Goal: Find specific page/section: Find specific page/section

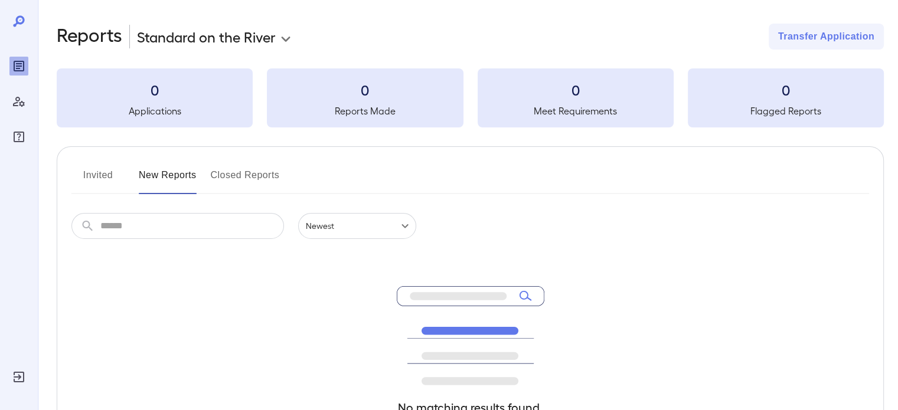
click at [8, 377] on div at bounding box center [19, 205] width 38 height 410
click at [19, 375] on icon "Log Out" at bounding box center [19, 377] width 11 height 11
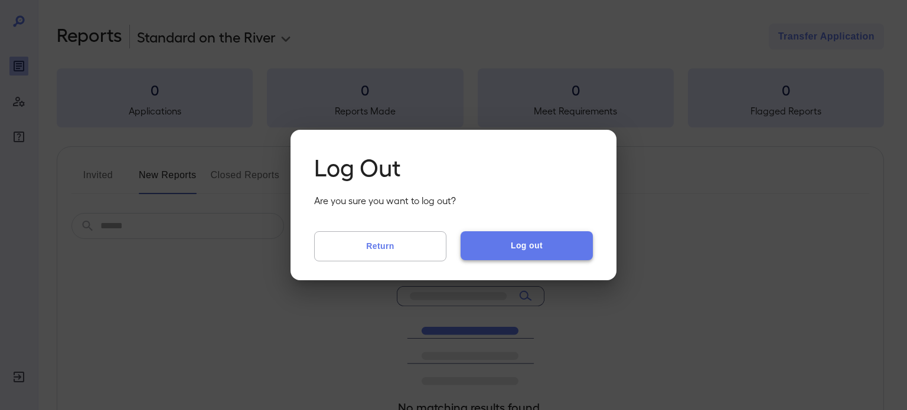
click at [506, 247] on button "Log out" at bounding box center [526, 245] width 132 height 28
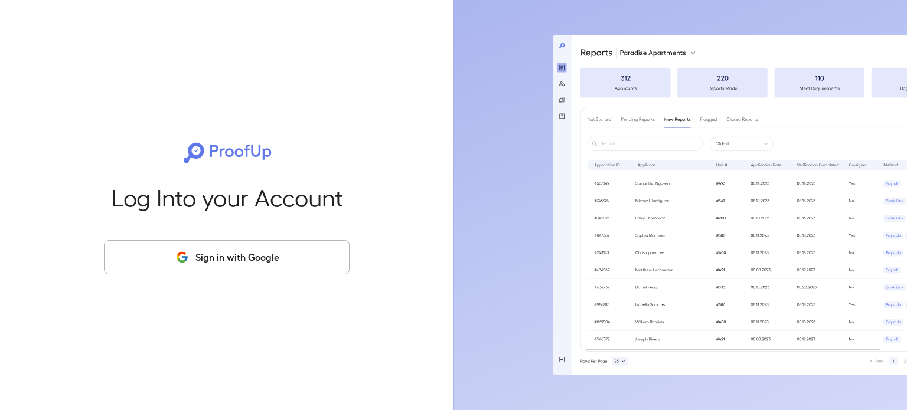
click at [210, 260] on button "Sign in with Google" at bounding box center [227, 257] width 246 height 34
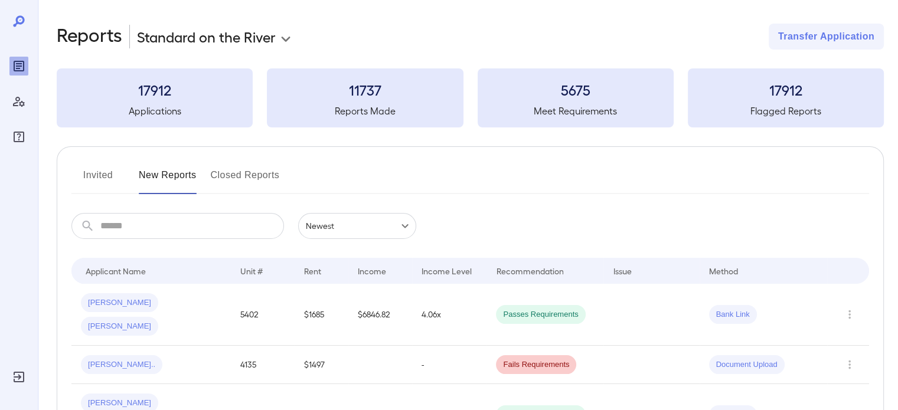
click at [172, 231] on input "text" at bounding box center [192, 226] width 184 height 26
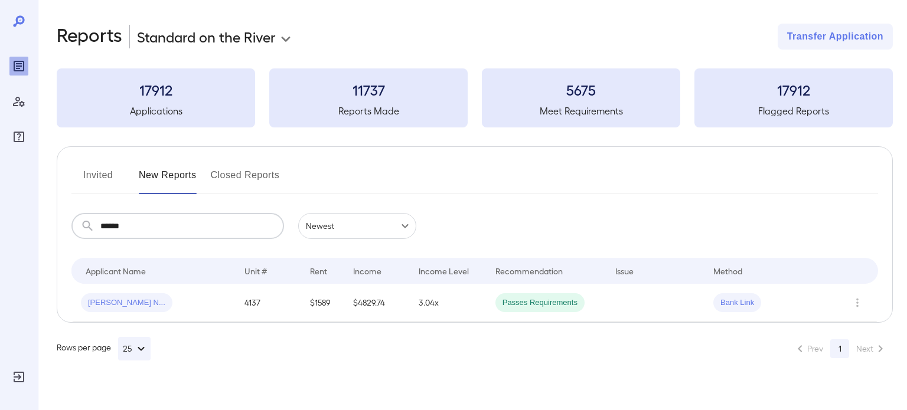
type input "******"
click at [101, 305] on span "Taylor N..." at bounding box center [126, 303] width 91 height 11
